Goal: Task Accomplishment & Management: Use online tool/utility

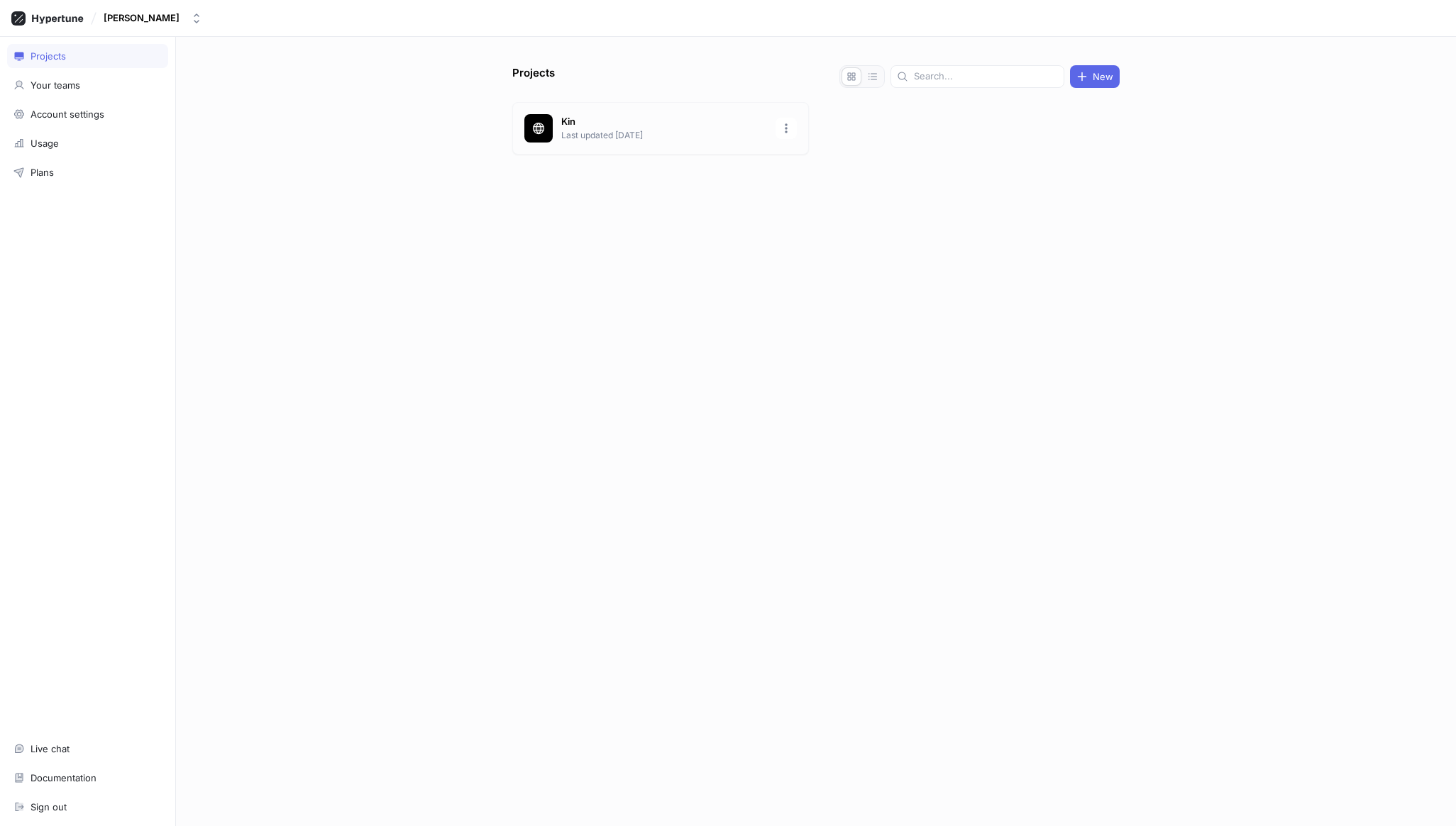
click at [656, 134] on p "Last updated [DATE]" at bounding box center [664, 135] width 206 height 13
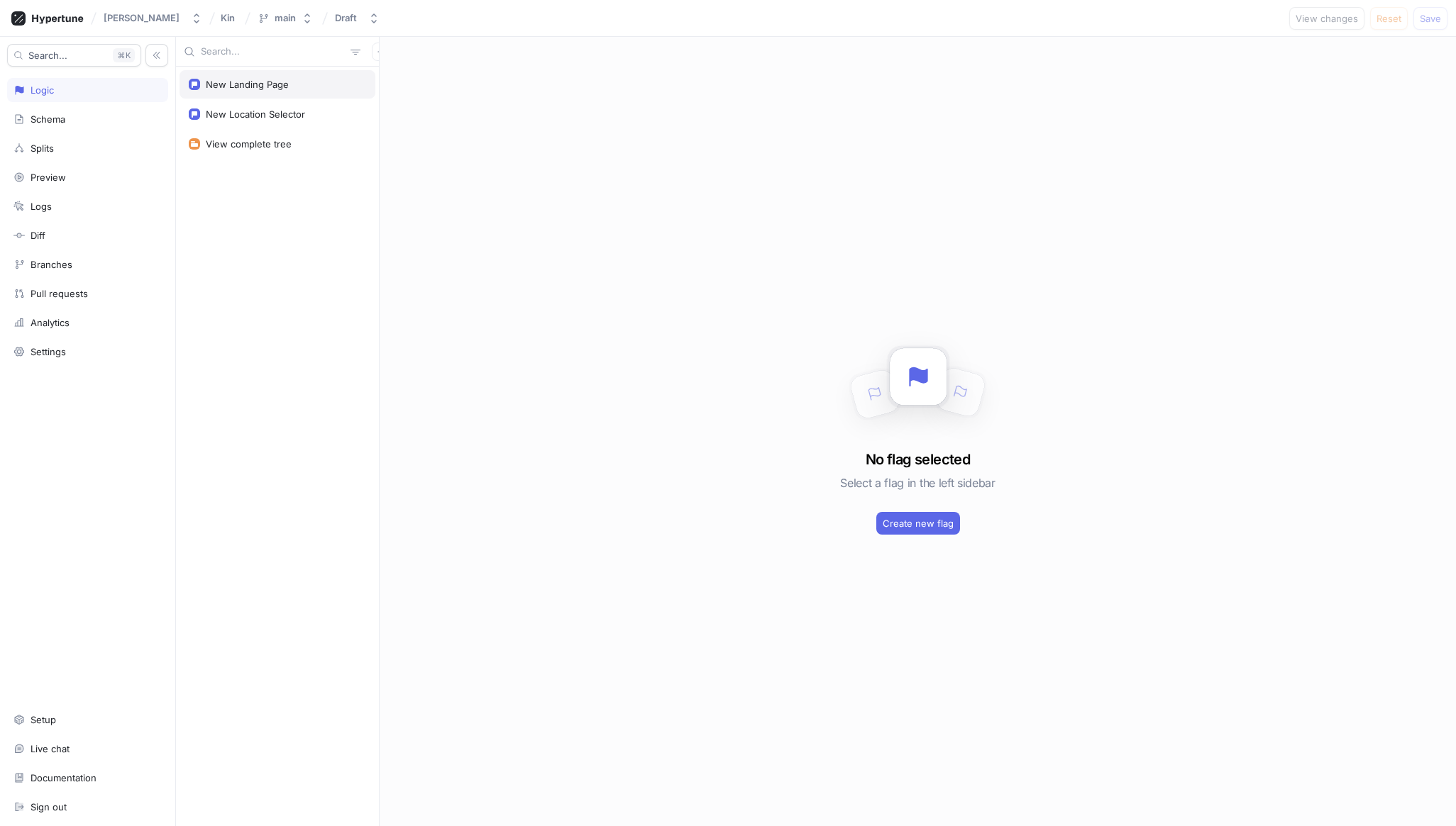
click at [302, 89] on div "New Landing Page" at bounding box center [277, 84] width 177 height 11
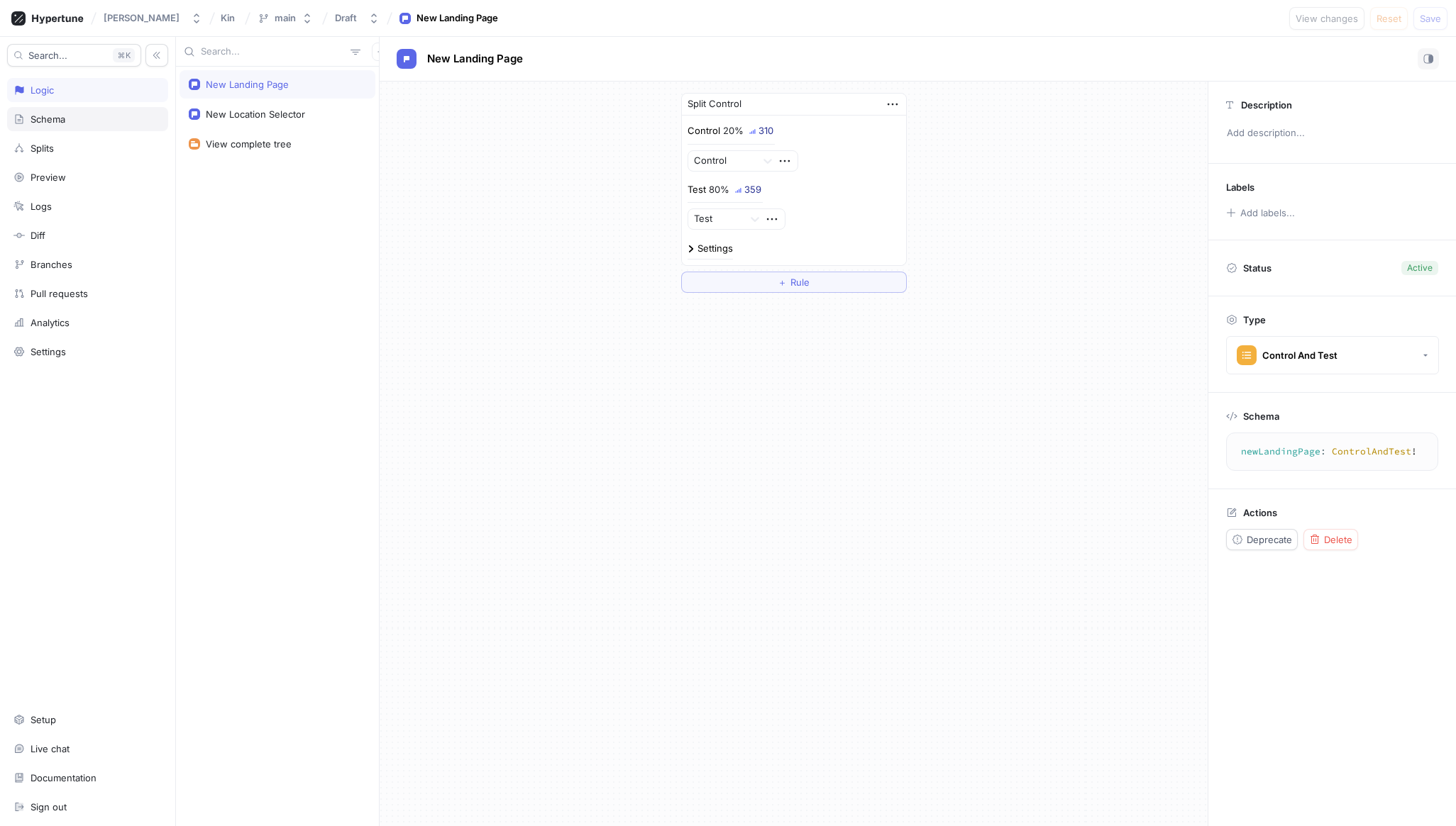
click at [86, 120] on div "Schema" at bounding box center [87, 119] width 148 height 11
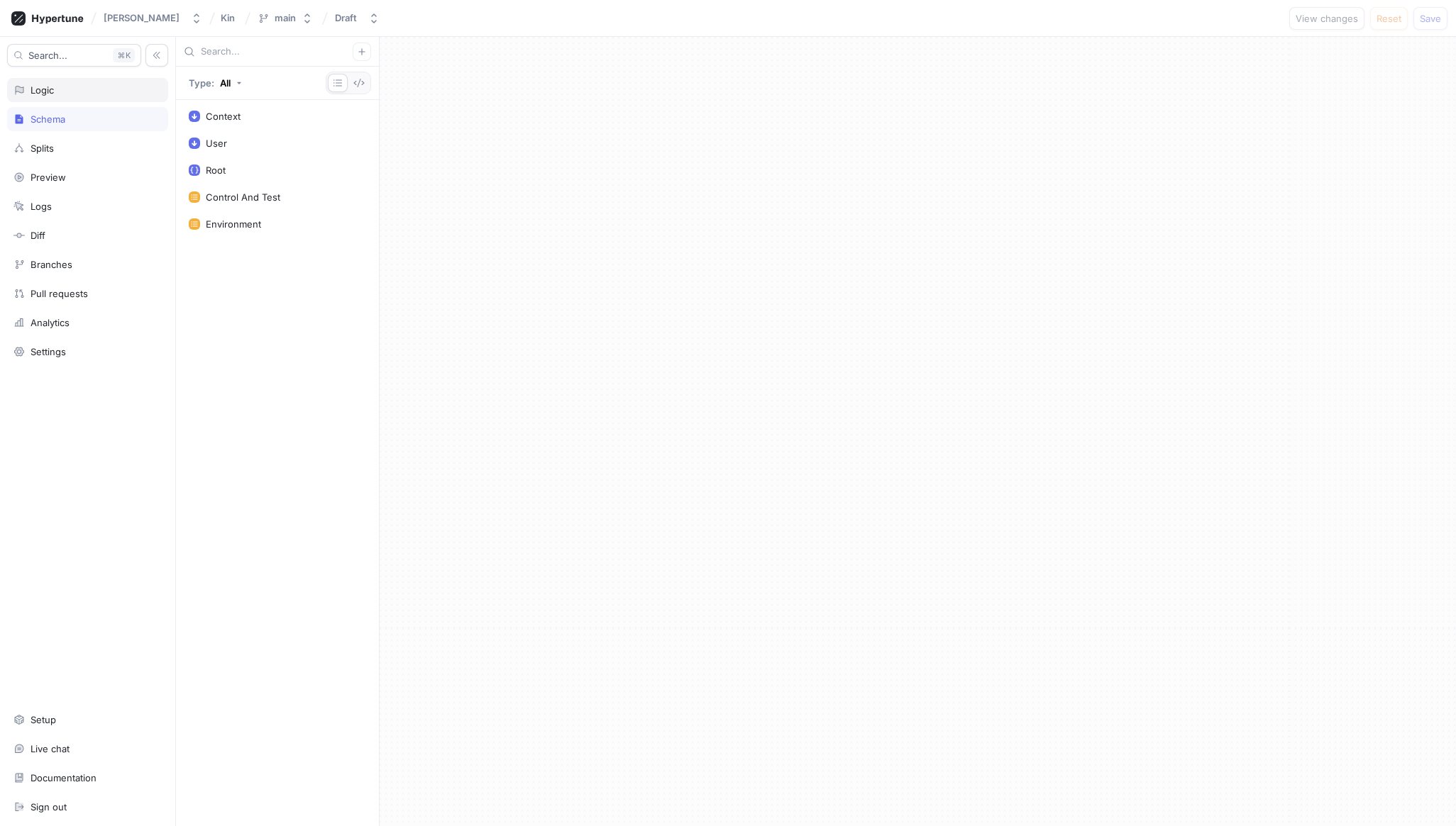
click at [99, 94] on div "Logic" at bounding box center [87, 90] width 148 height 11
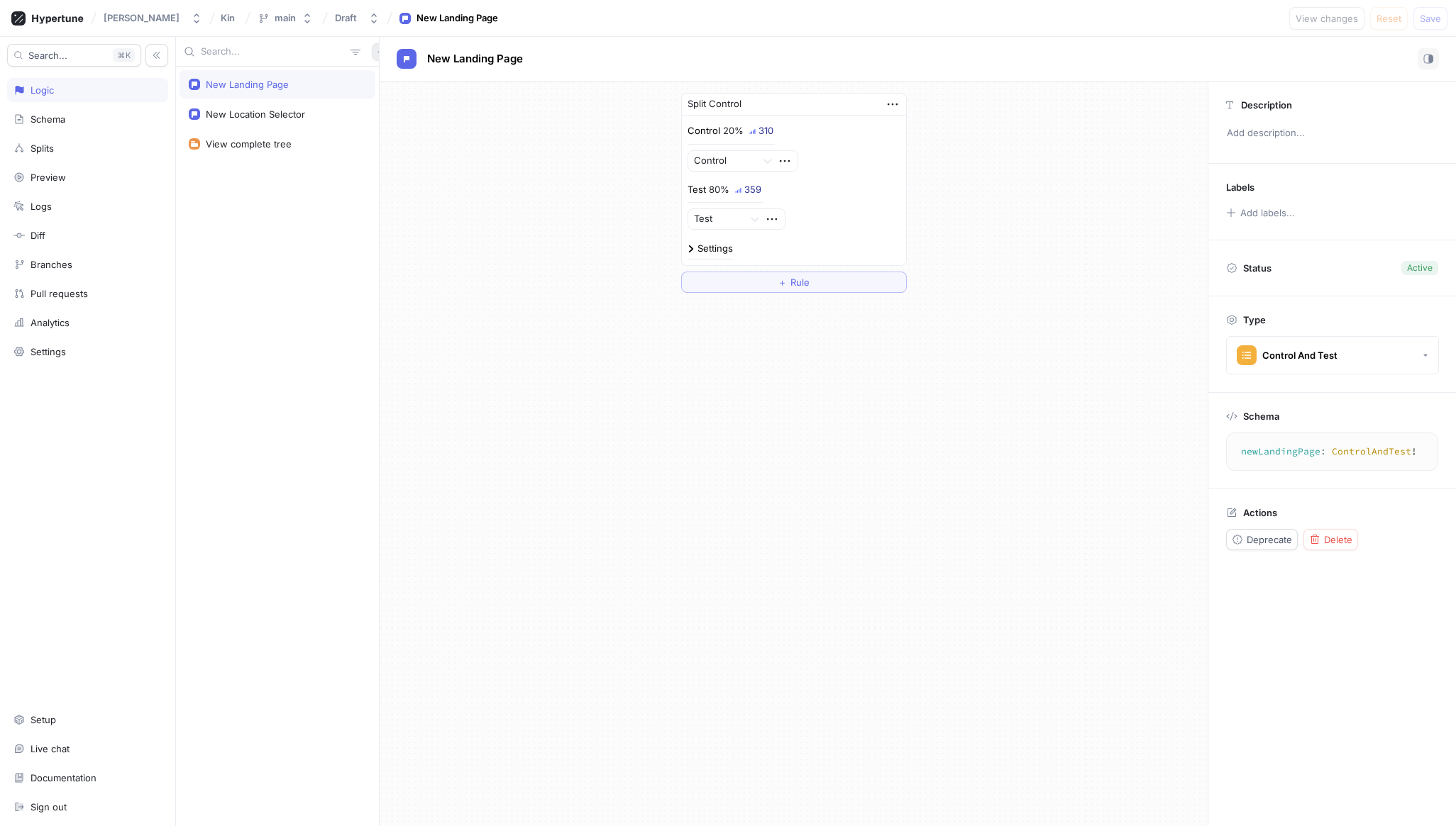
click at [377, 53] on icon "button" at bounding box center [381, 51] width 9 height 9
click at [398, 77] on div "Flag" at bounding box center [398, 79] width 84 height 24
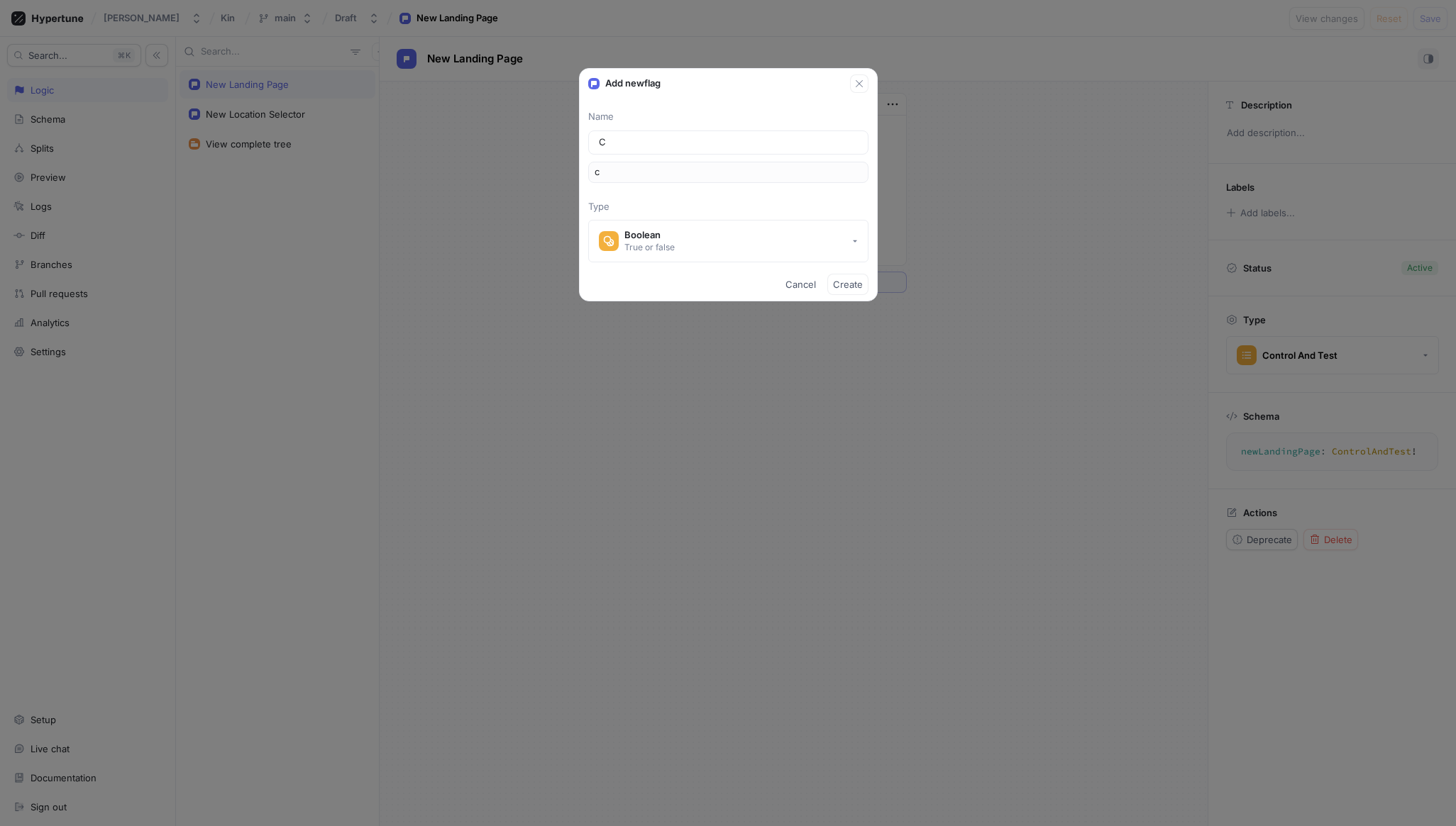
type input "Ci"
type input "ci"
type input "Cit"
type input "cit"
type input "City"
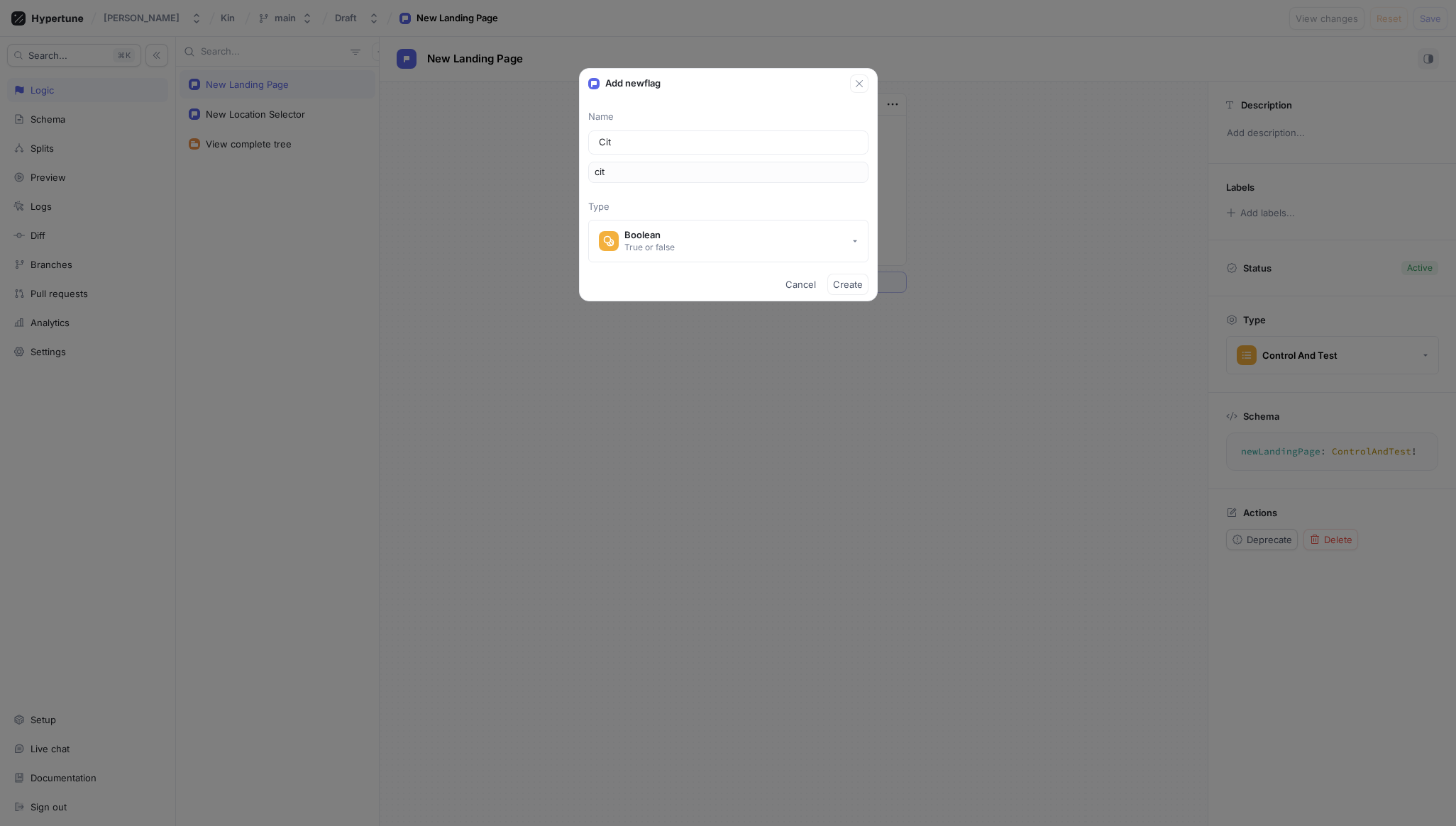
type input "city"
type input "CityP"
type input "cityP"
type input "CityPr"
type input "cityPr"
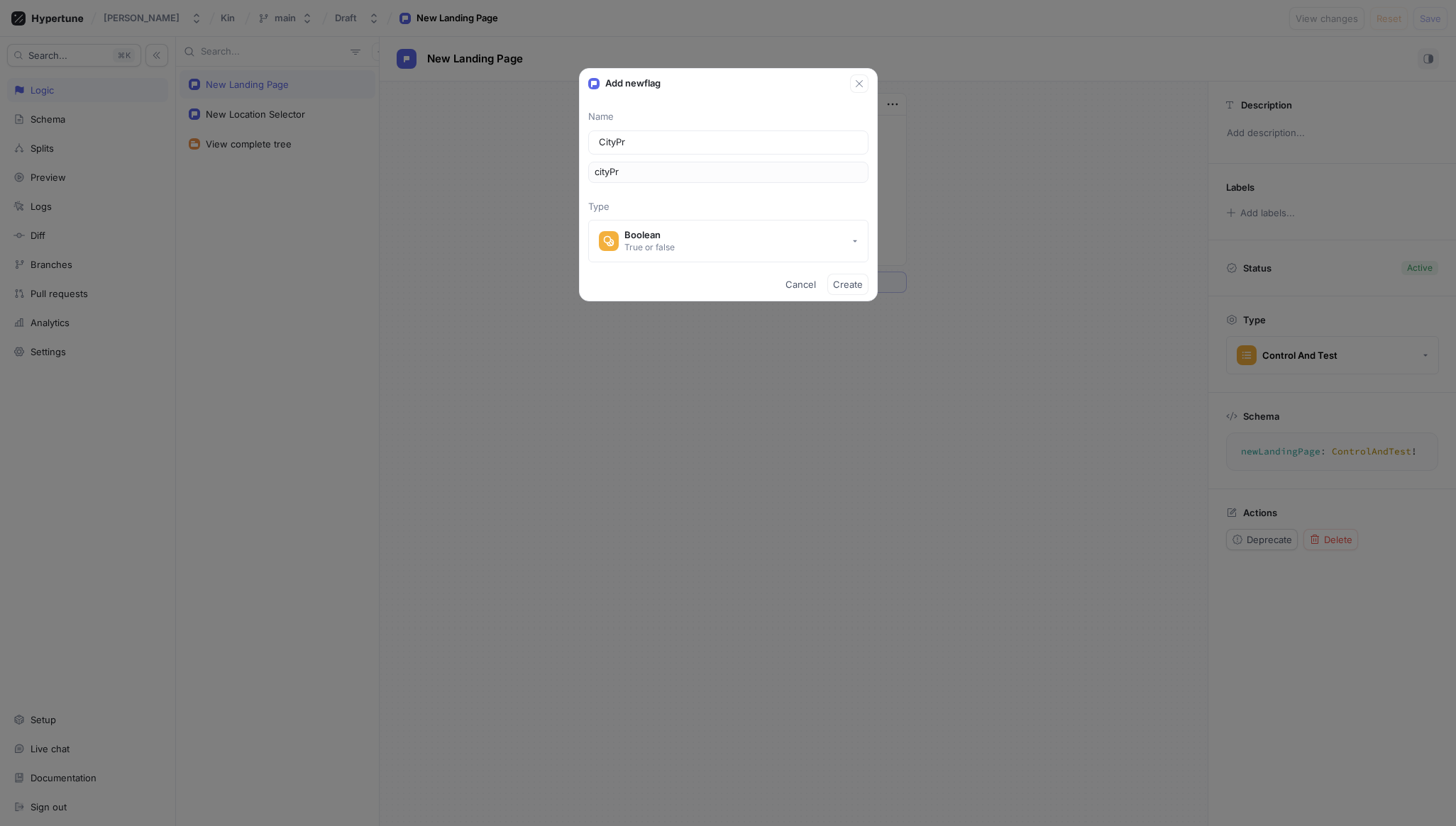
type input "CityPre"
type input "cityPre"
type input "CityPres"
type input "cityPres"
type input "CityPrese"
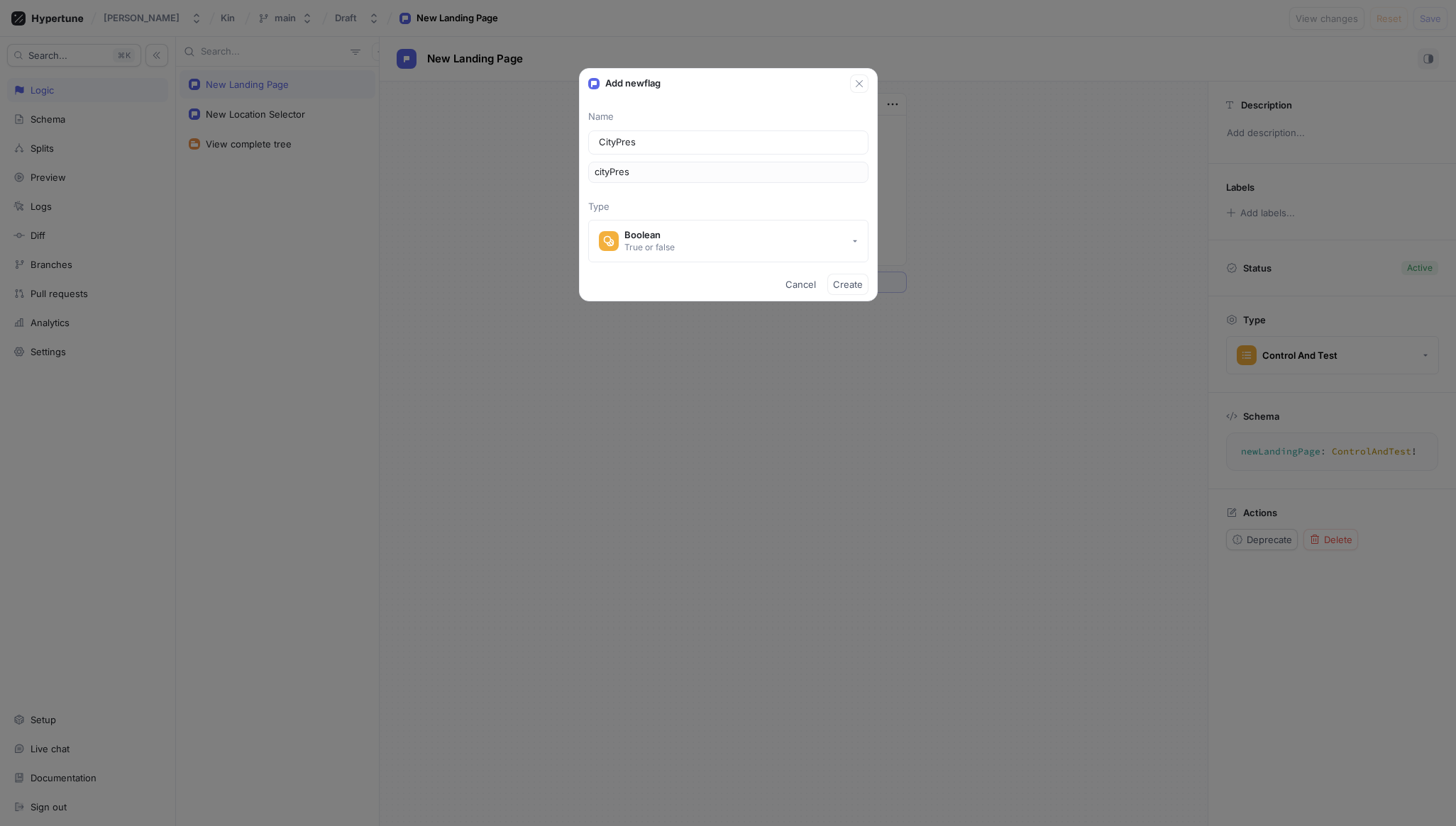
type input "cityPrese"
type input "CityPresel"
type input "cityPresel"
type input "CityPresele"
type input "cityPresele"
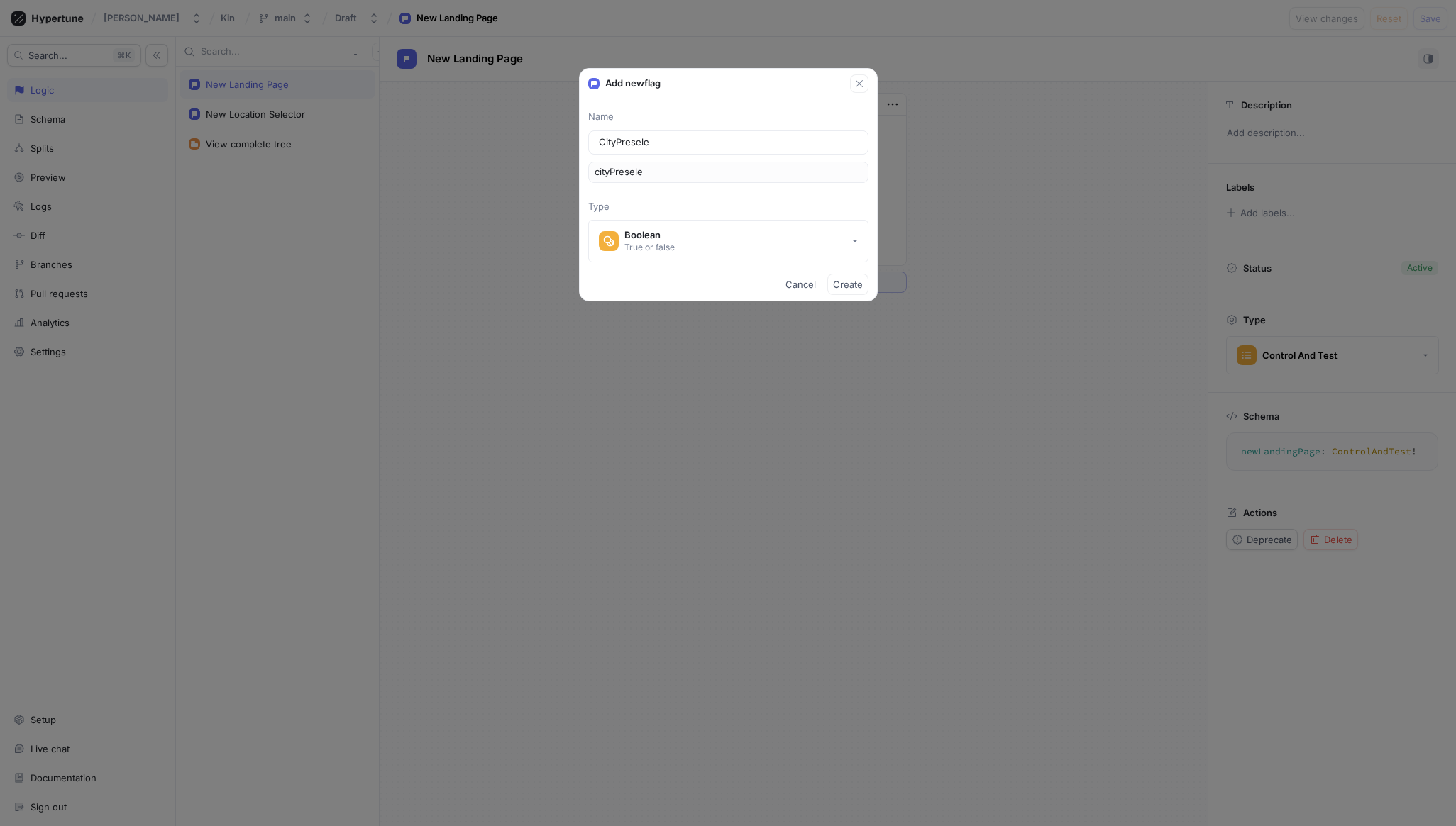
type input "CityPreselec"
type input "cityPreselec"
type input "CityPreselect"
type input "cityPreselect"
type input "CityPreselecte"
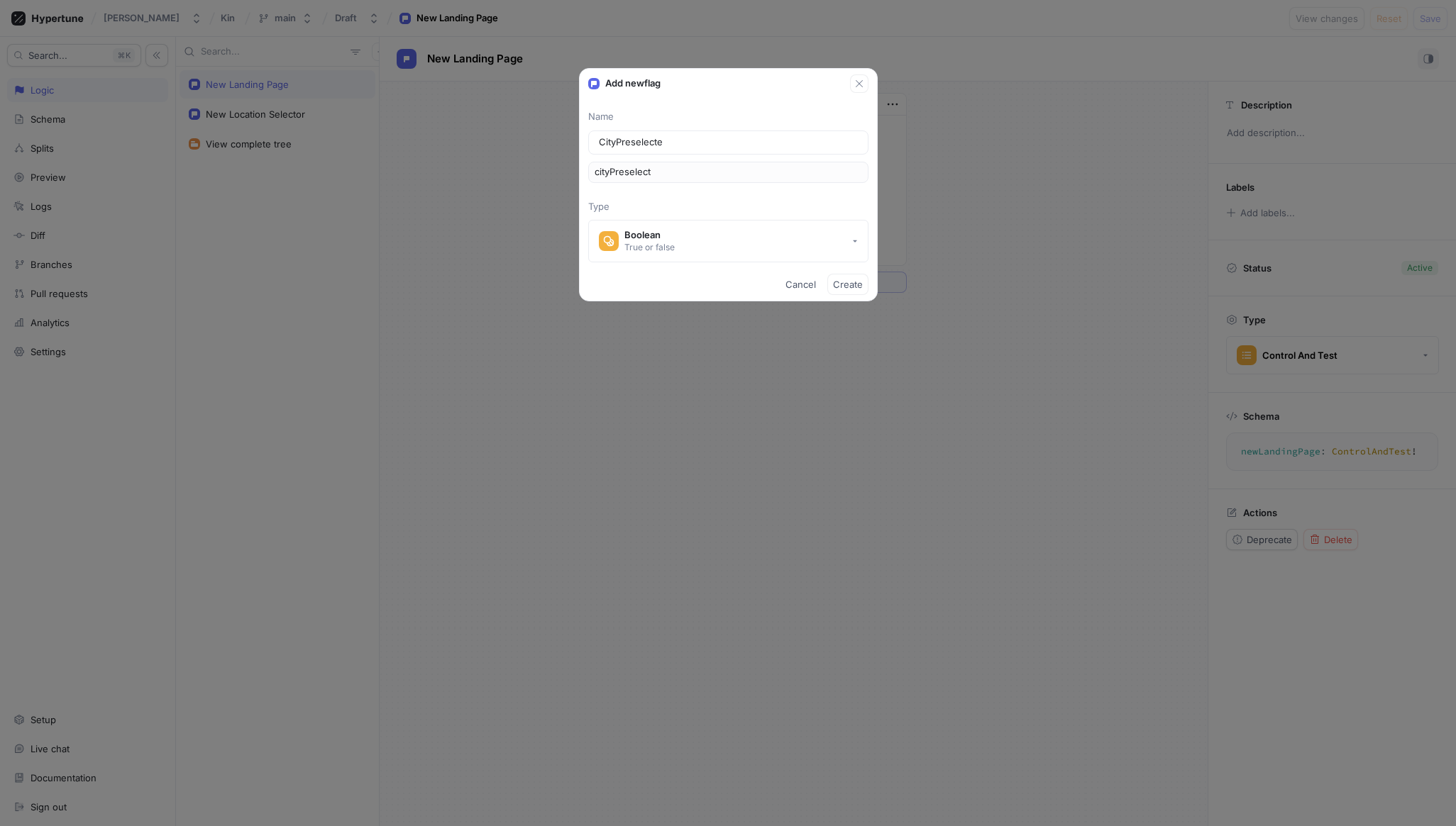
type input "cityPreselecte"
type input "CityPreselected"
type input "cityPreselected"
click at [675, 239] on button "Boolean True or false" at bounding box center [728, 242] width 280 height 43
type input "CityPreselected"
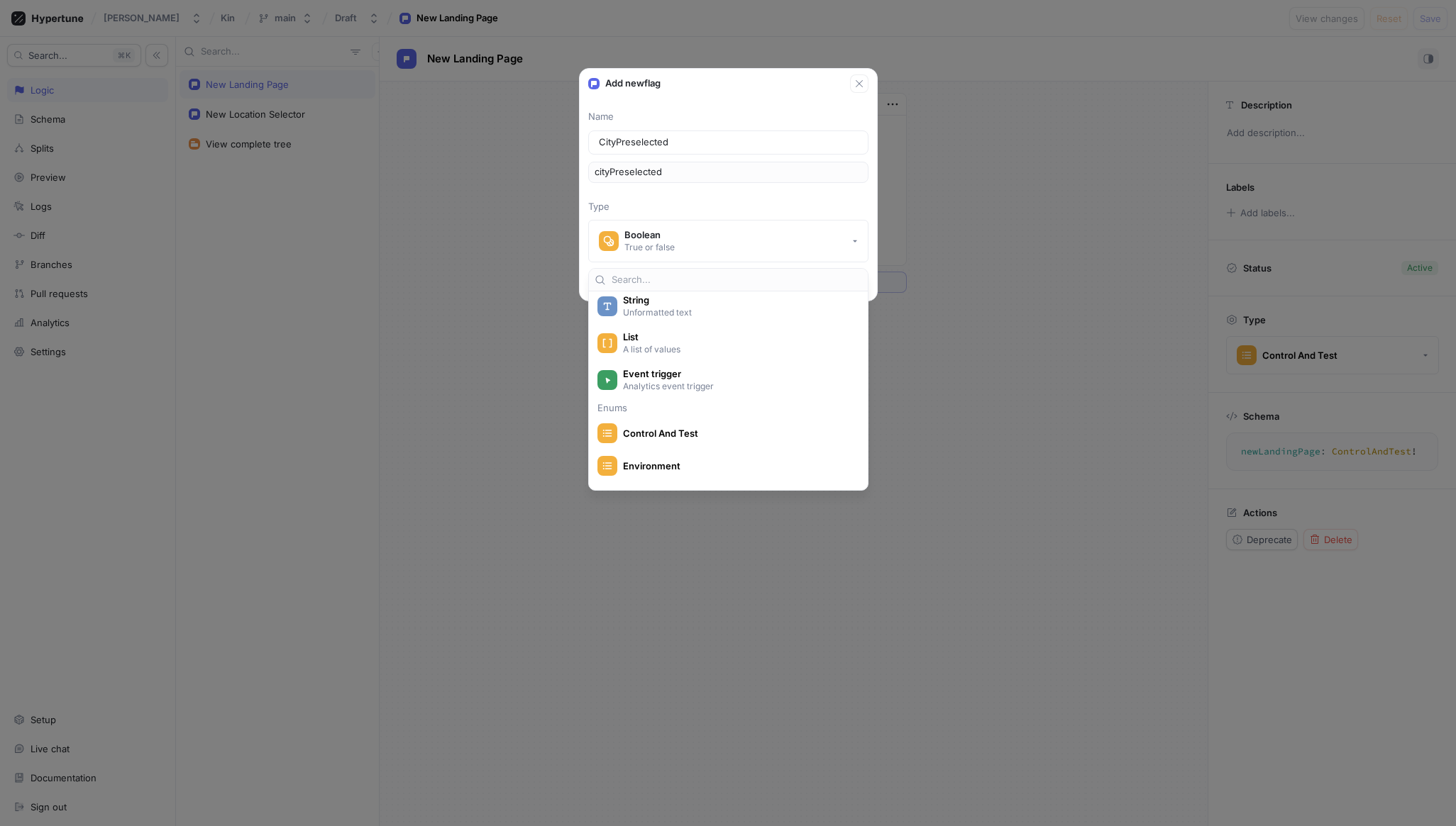
scroll to position [147, 0]
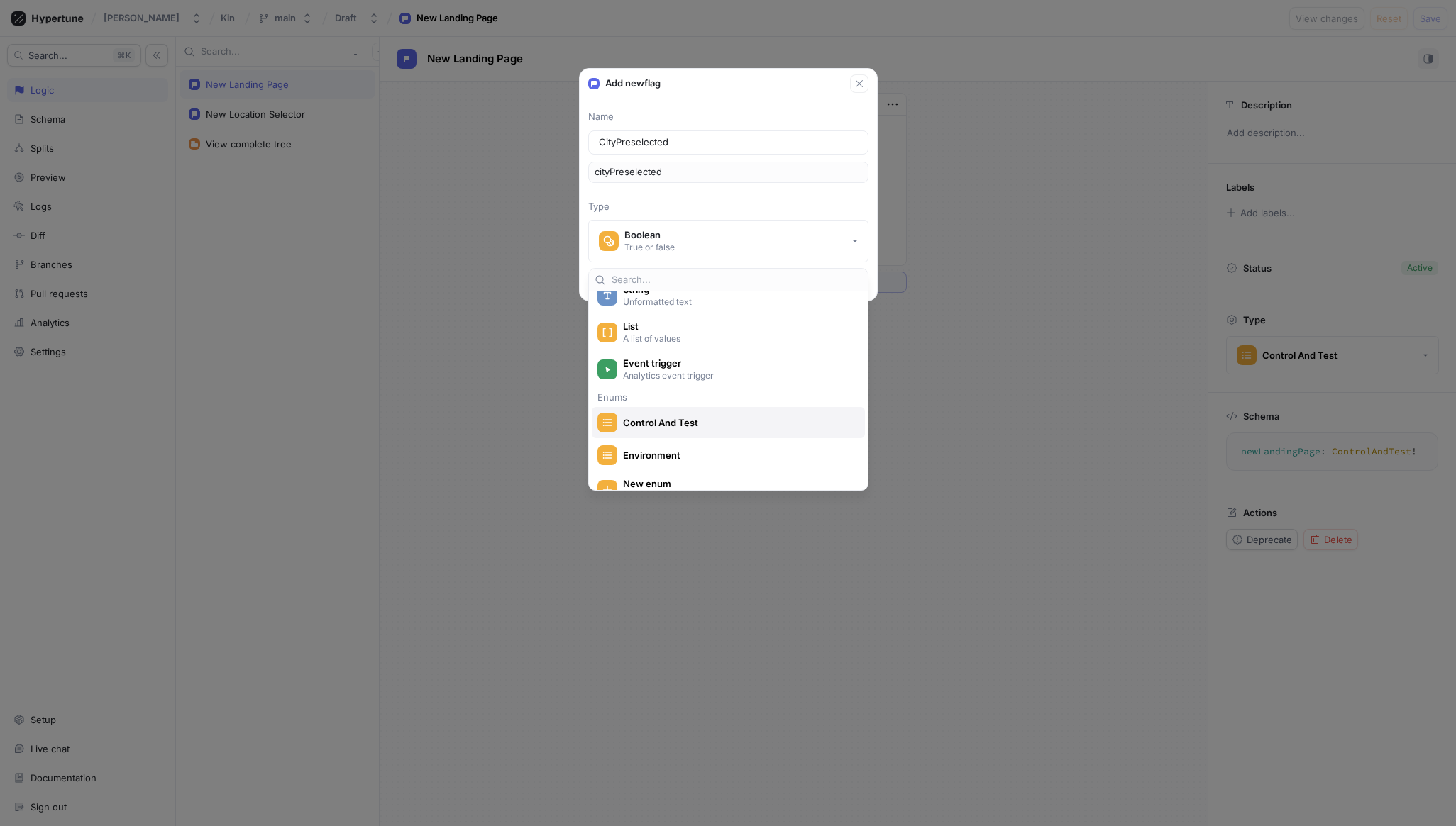
click at [689, 419] on span "Control And Test" at bounding box center [737, 423] width 229 height 12
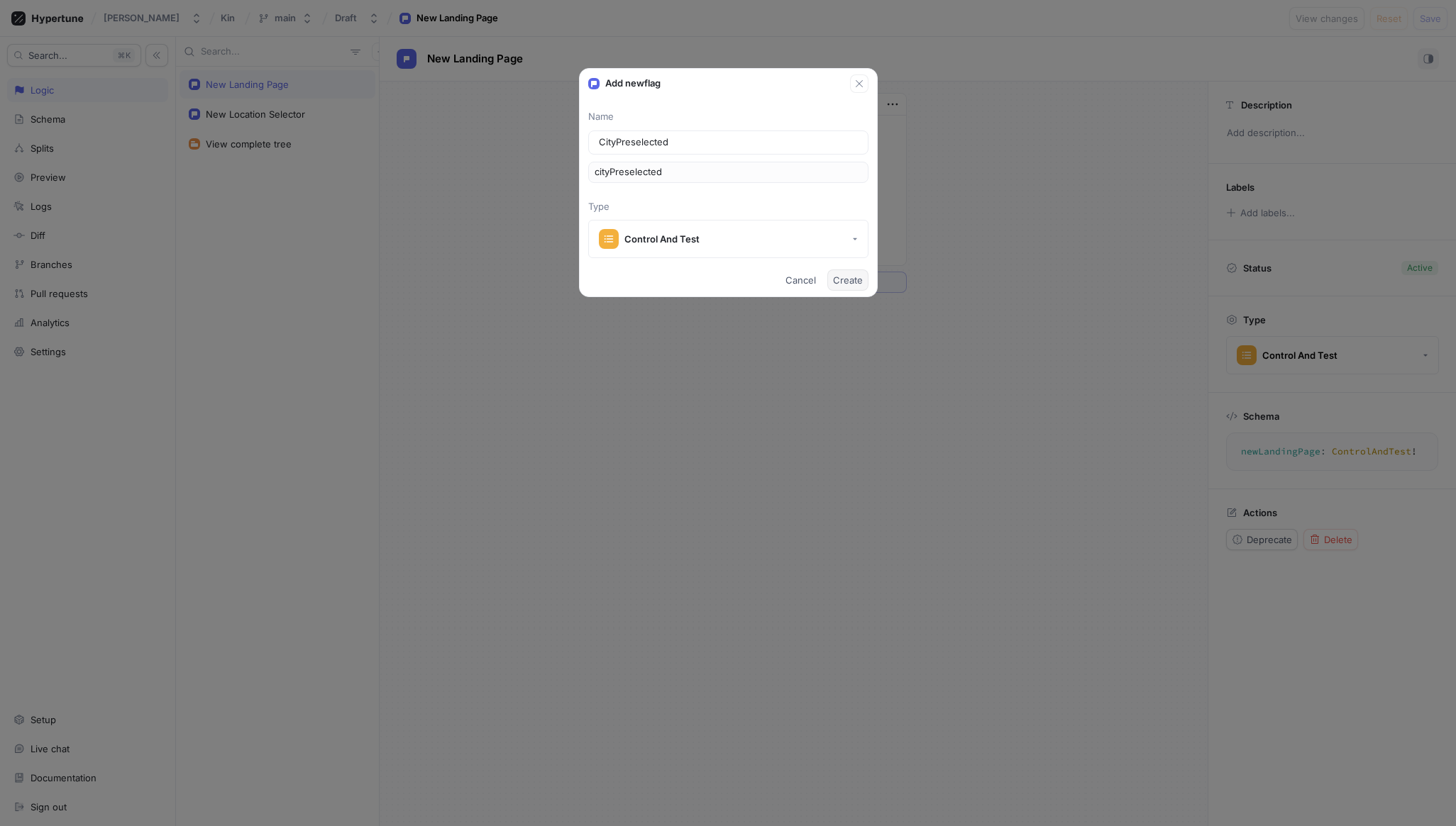
click at [854, 277] on span "Create" at bounding box center [848, 280] width 30 height 9
type textarea "cityPreselected: ControlAndTest!"
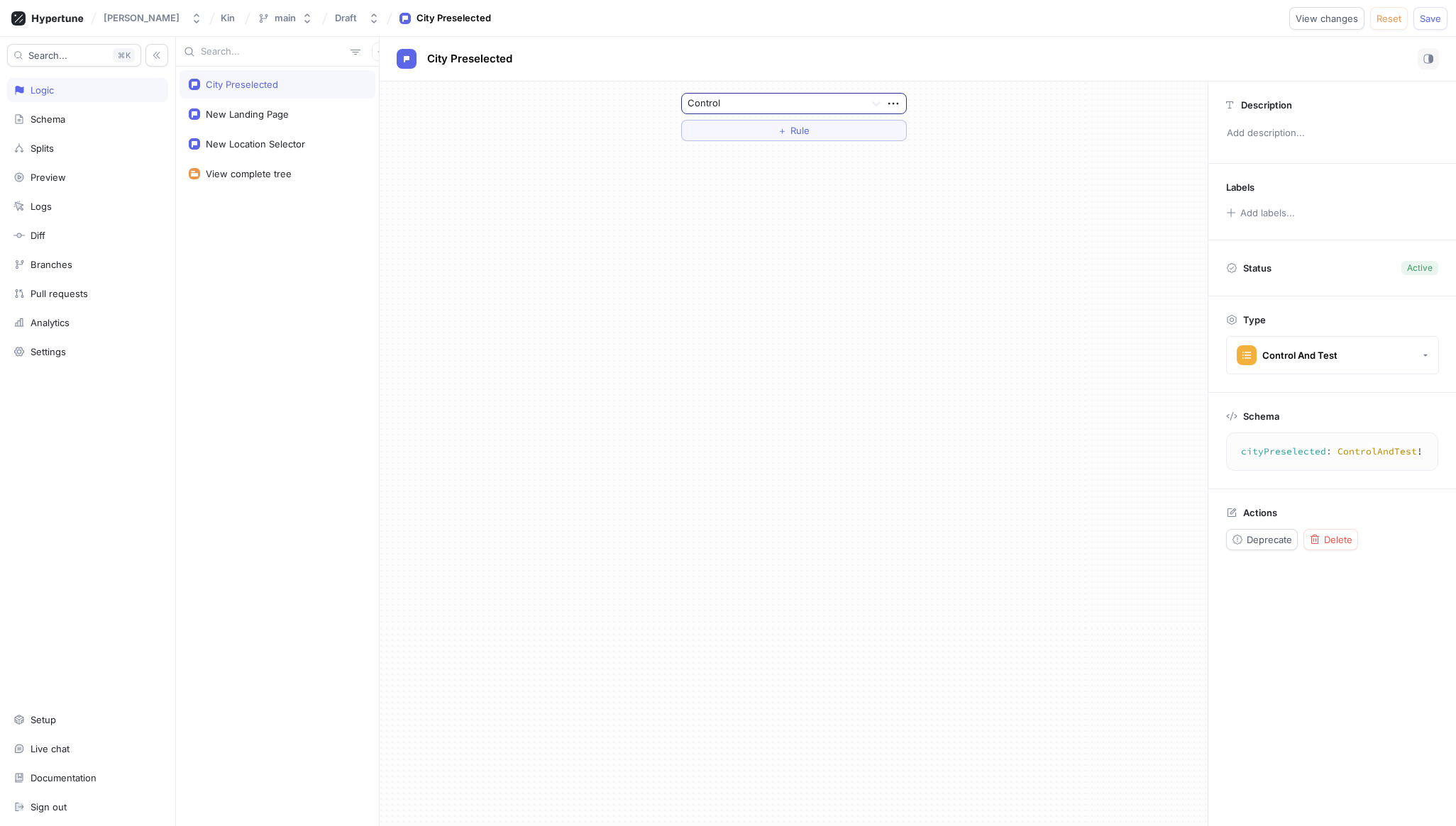
click at [836, 97] on div at bounding box center [773, 104] width 172 height 17
click at [765, 230] on div "Test, 2 of 2. 2 results available. Use Up and Down to choose options, press Ent…" at bounding box center [793, 454] width 828 height 744
click at [803, 137] on button "＋ Rule" at bounding box center [794, 130] width 226 height 21
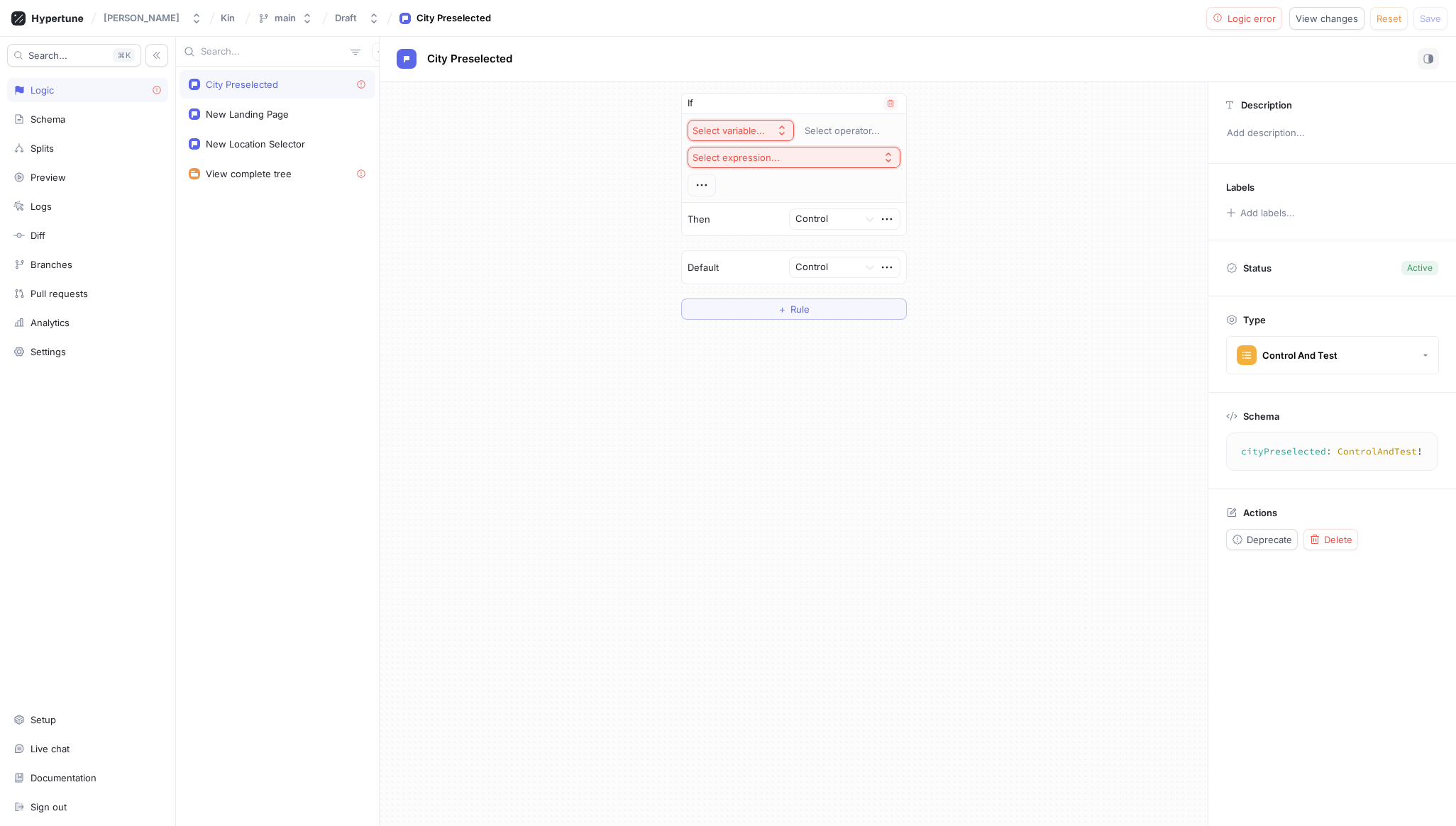
click at [753, 132] on div "Select variable..." at bounding box center [728, 131] width 72 height 12
click at [742, 214] on div "Context > User > Id" at bounding box center [774, 207] width 166 height 24
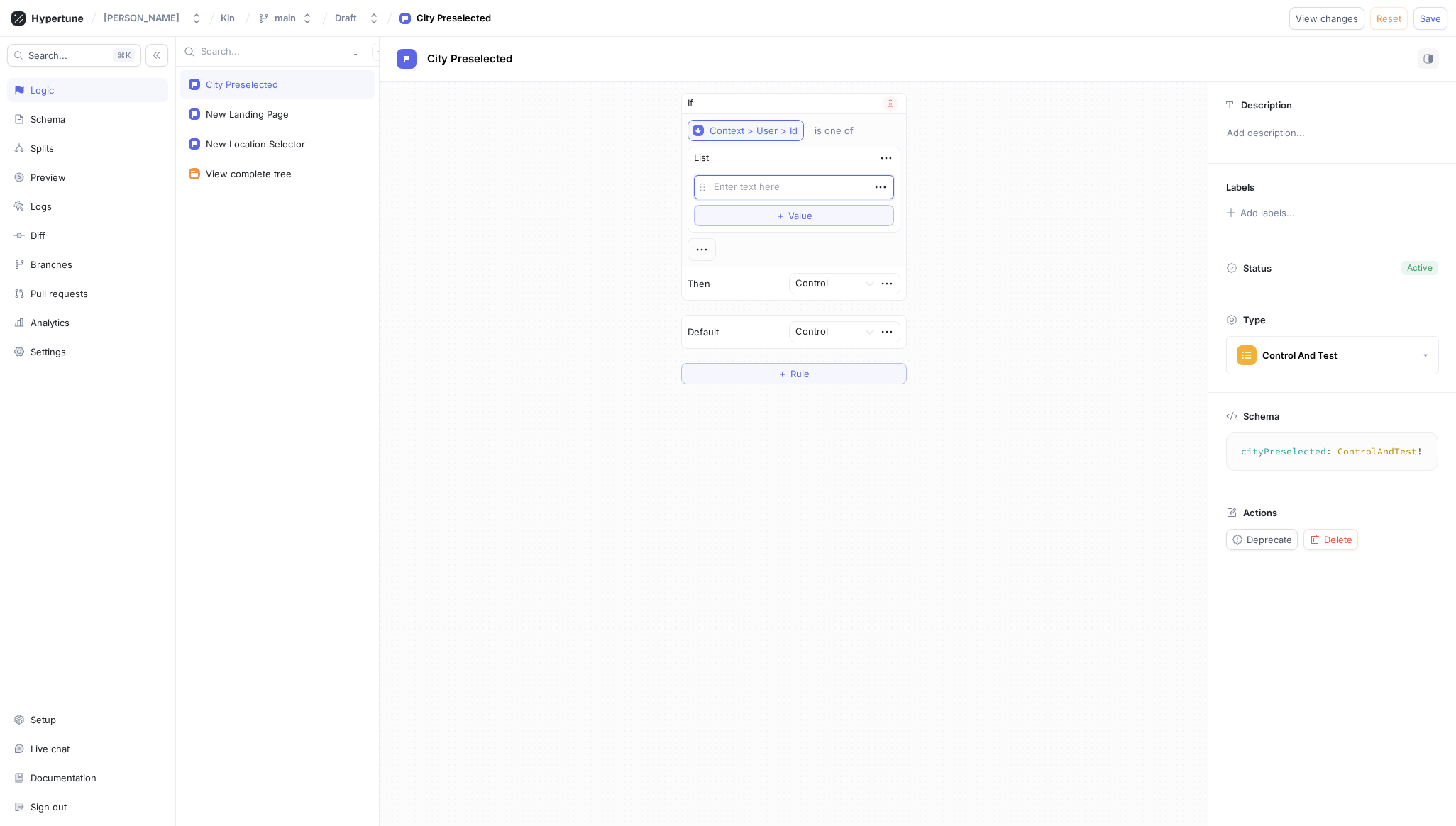
click at [757, 131] on div "Context > User > Id" at bounding box center [753, 131] width 88 height 12
type textarea "x"
click at [628, 169] on div "If Context > User > Id is one of List Empty string To pick up a draggable item,…" at bounding box center [793, 238] width 828 height 314
click at [301, 121] on div "New Landing Page" at bounding box center [277, 114] width 196 height 29
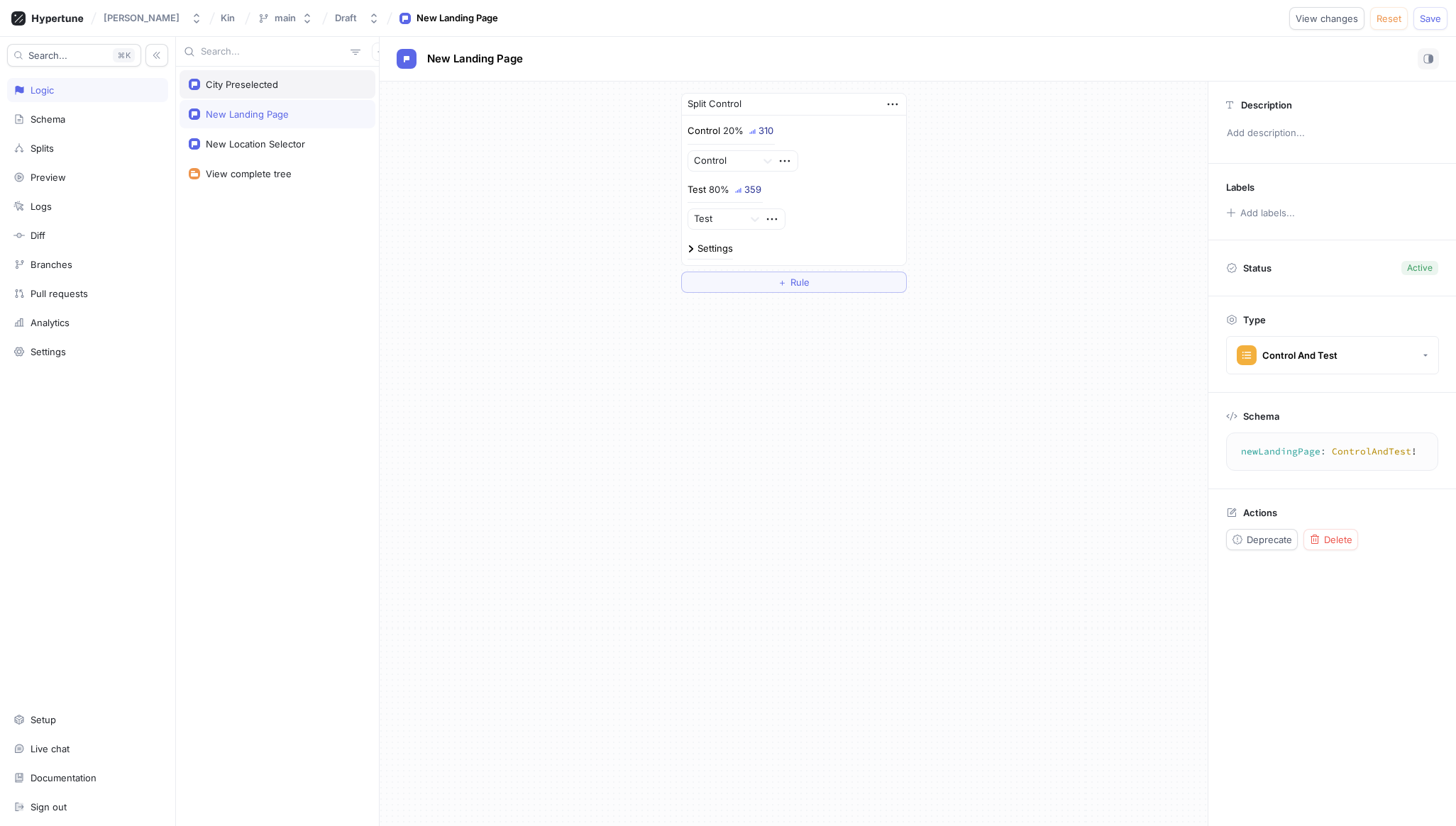
click at [280, 78] on div "City Preselected" at bounding box center [277, 85] width 196 height 29
type textarea "cityPreselected: ControlAndTest!"
type textarea "x"
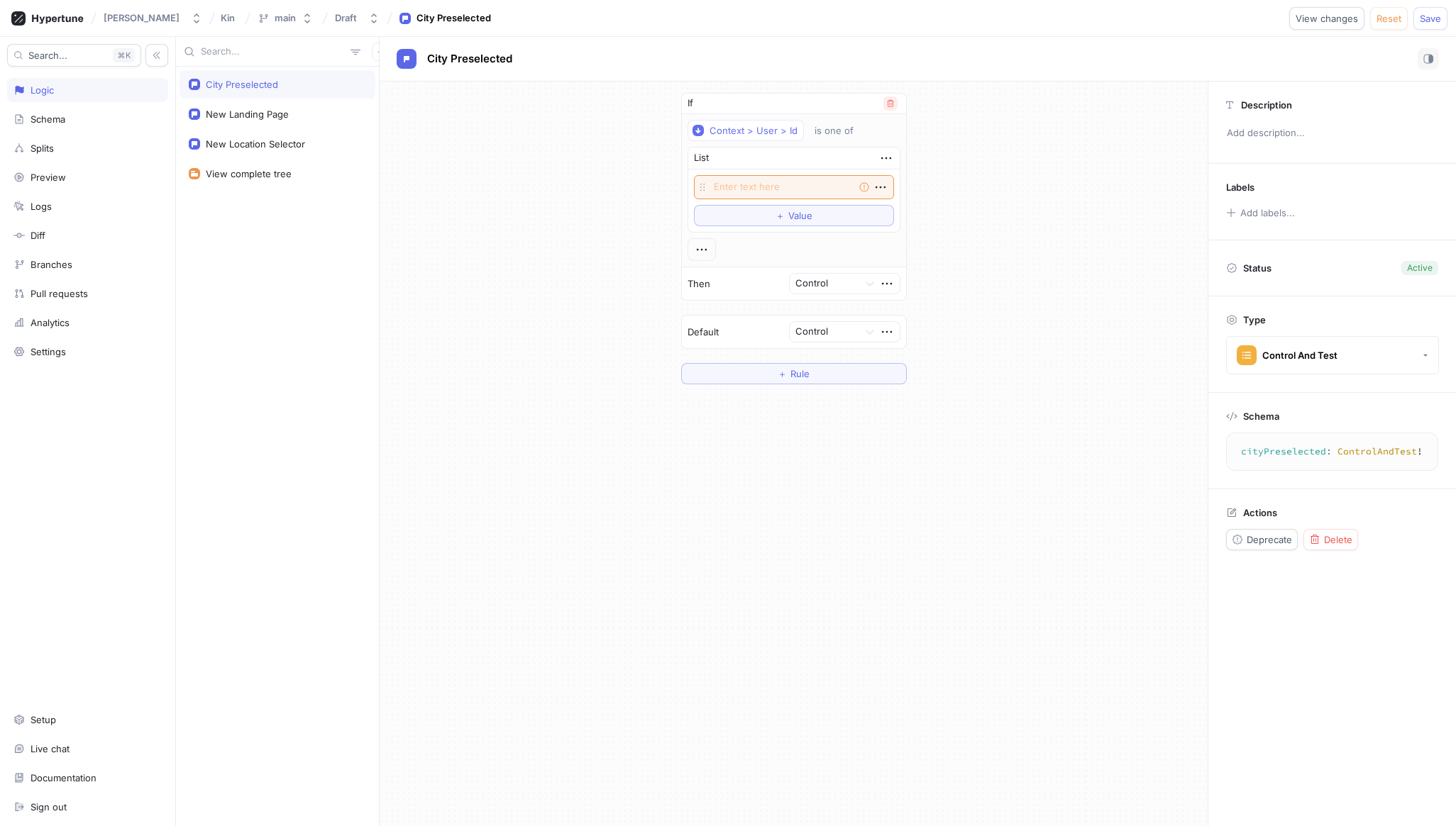
click at [886, 103] on icon "button" at bounding box center [890, 103] width 9 height 9
click at [888, 103] on icon "button" at bounding box center [892, 104] width 10 height 2
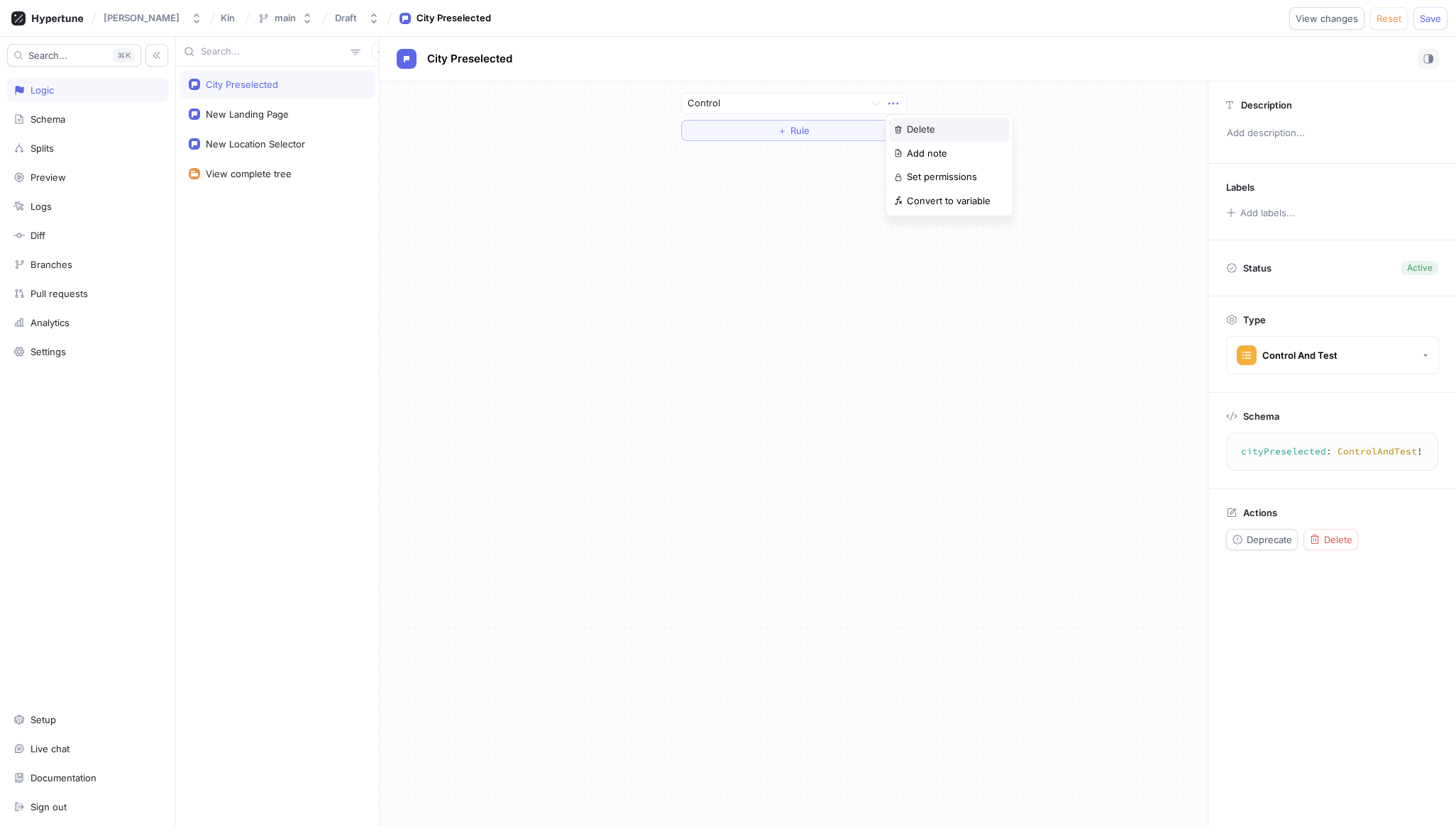
click at [901, 124] on div "Delete" at bounding box center [949, 130] width 120 height 24
click at [800, 101] on button "Select expression..." at bounding box center [794, 103] width 226 height 21
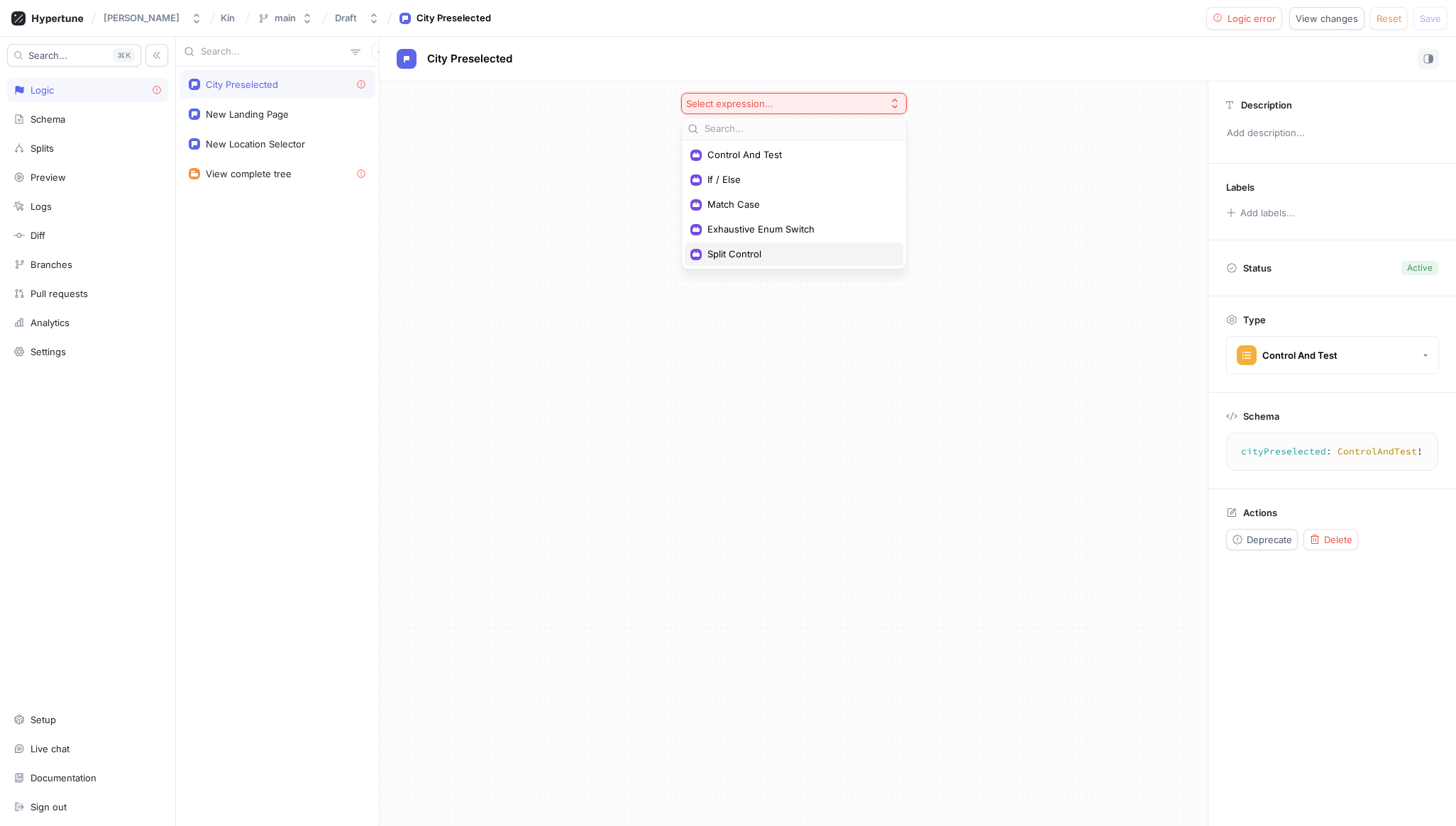
click at [755, 264] on div "Split Control" at bounding box center [794, 254] width 219 height 24
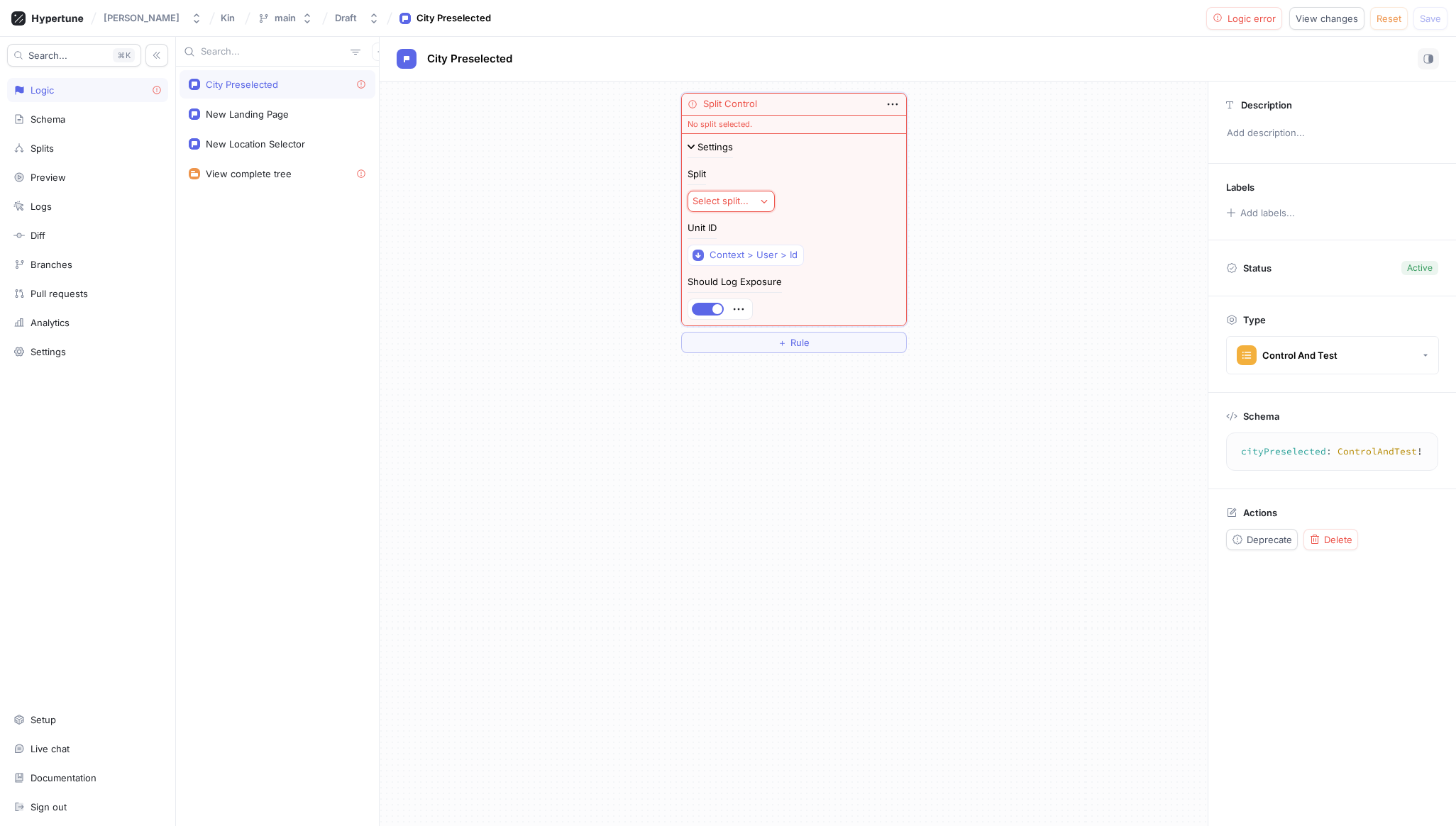
click at [730, 199] on div "Select split..." at bounding box center [720, 200] width 56 height 12
click at [741, 276] on span "AB" at bounding box center [779, 277] width 131 height 12
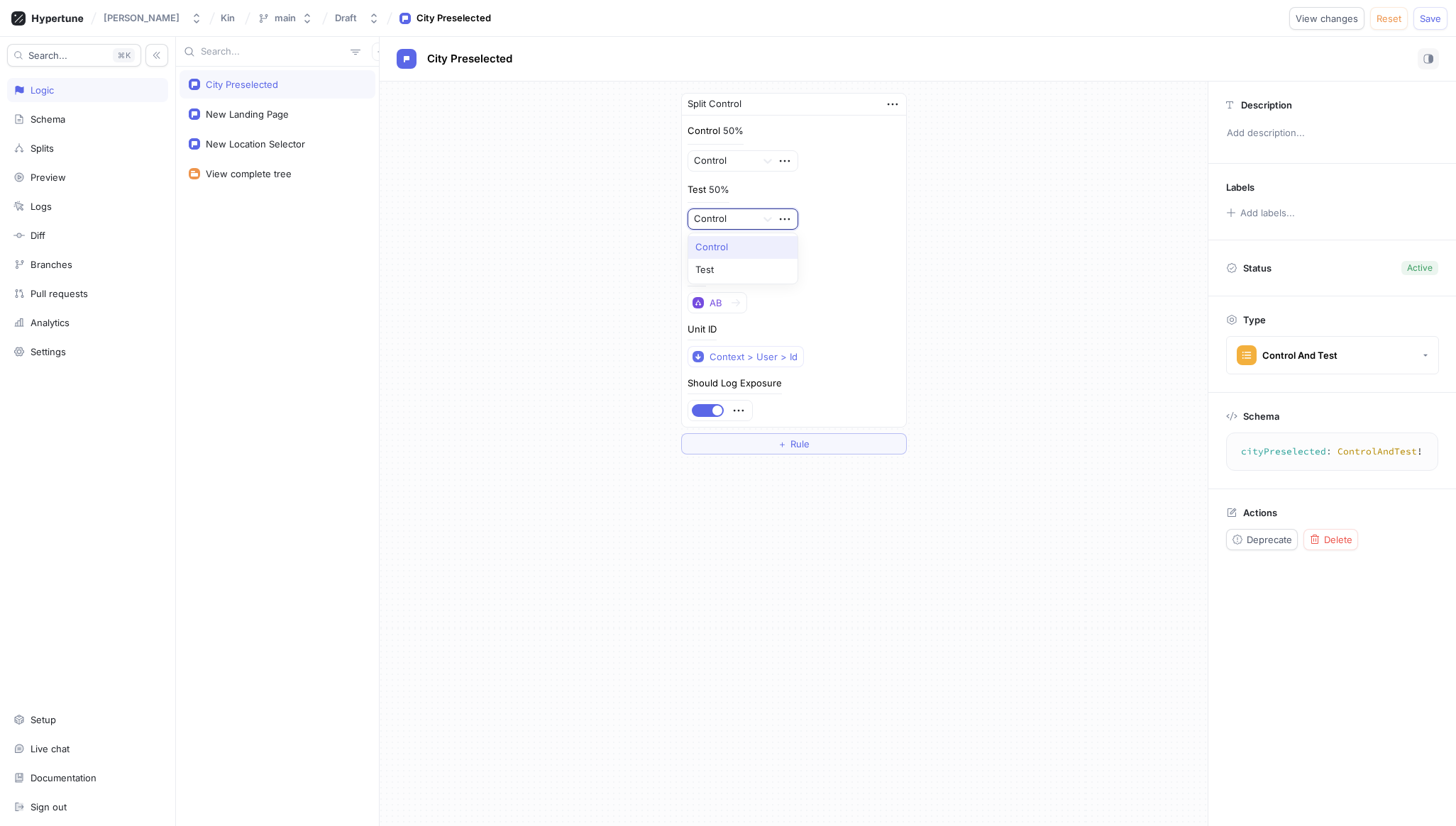
click at [745, 214] on div at bounding box center [722, 219] width 58 height 17
click at [747, 268] on div "Test" at bounding box center [743, 270] width 110 height 23
click at [1429, 21] on span "Save" at bounding box center [1430, 18] width 21 height 9
click at [125, 304] on div "Pull requests" at bounding box center [87, 294] width 161 height 24
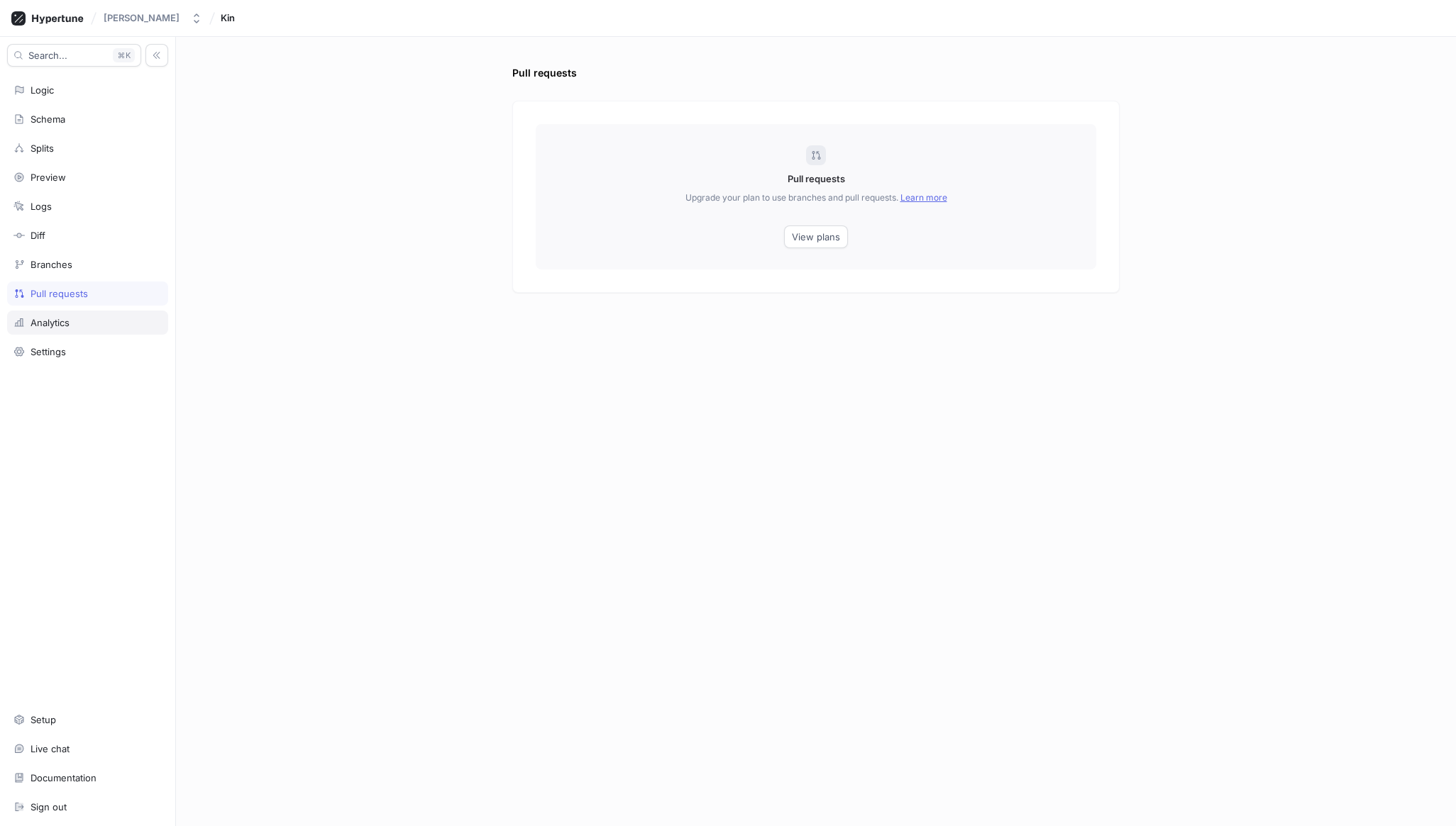
click at [113, 325] on div "Analytics" at bounding box center [87, 322] width 148 height 11
click at [240, 85] on div "Test" at bounding box center [277, 84] width 177 height 11
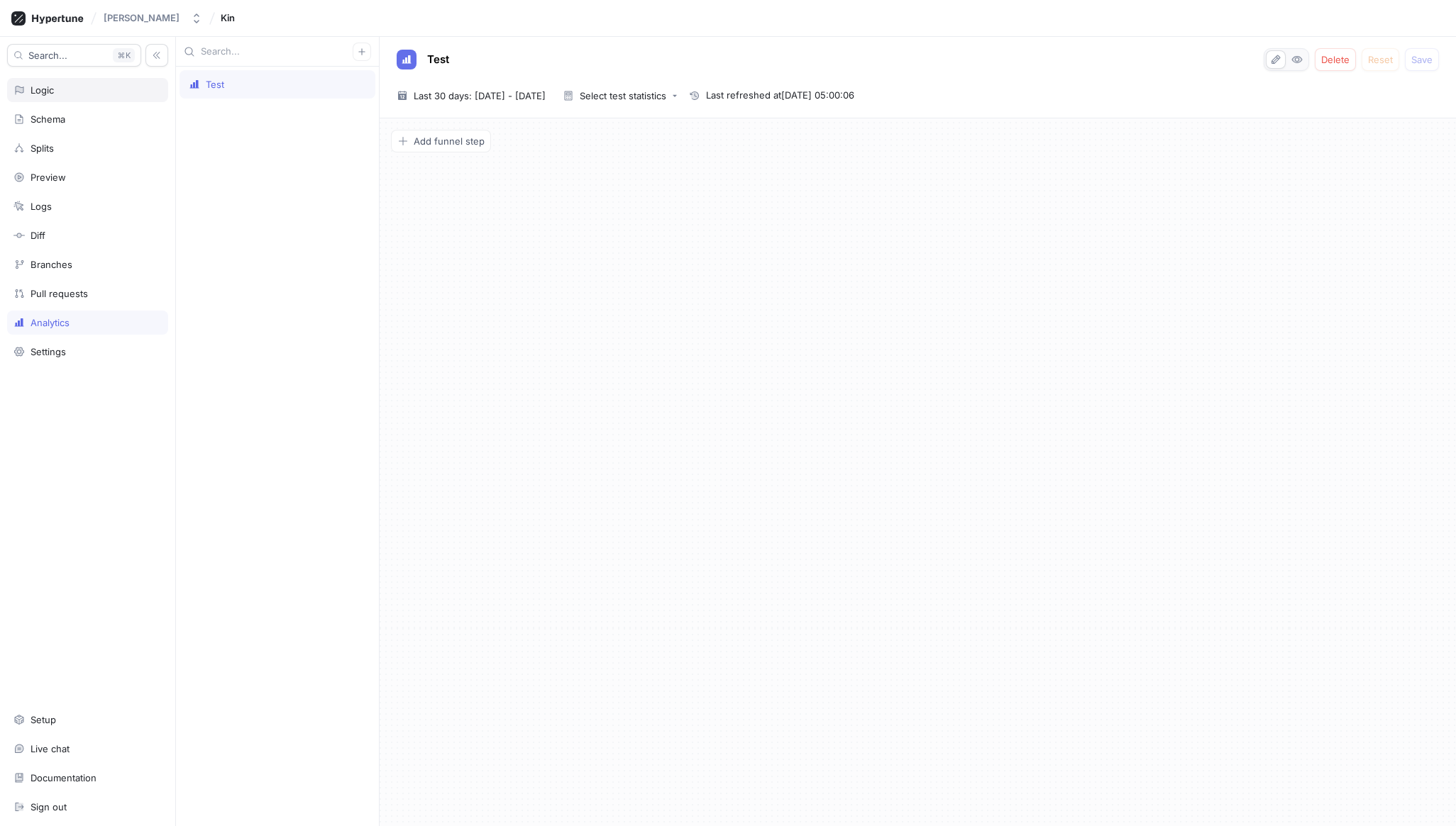
click at [80, 89] on div "Logic" at bounding box center [87, 90] width 148 height 11
